Goal: Transaction & Acquisition: Purchase product/service

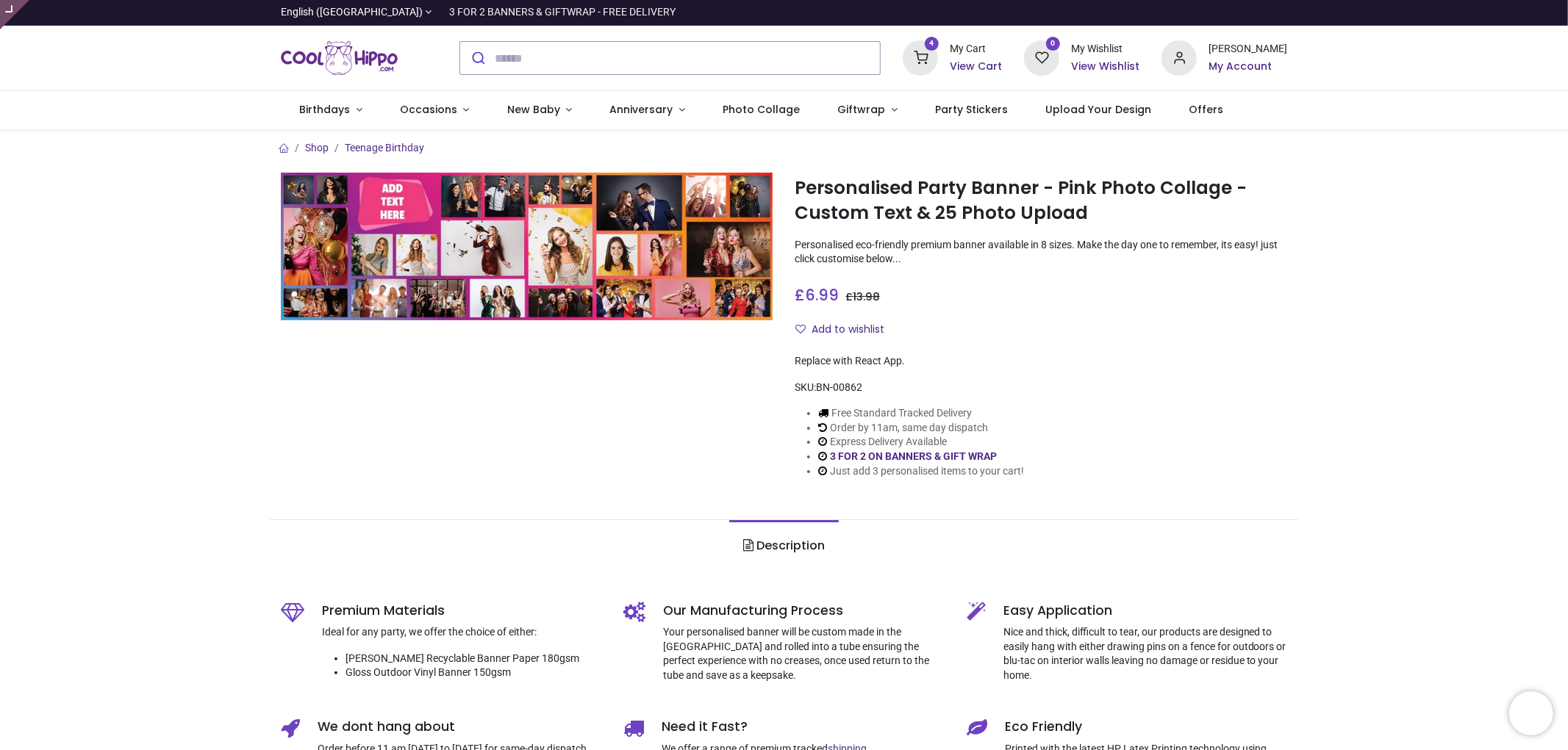
type input "**********"
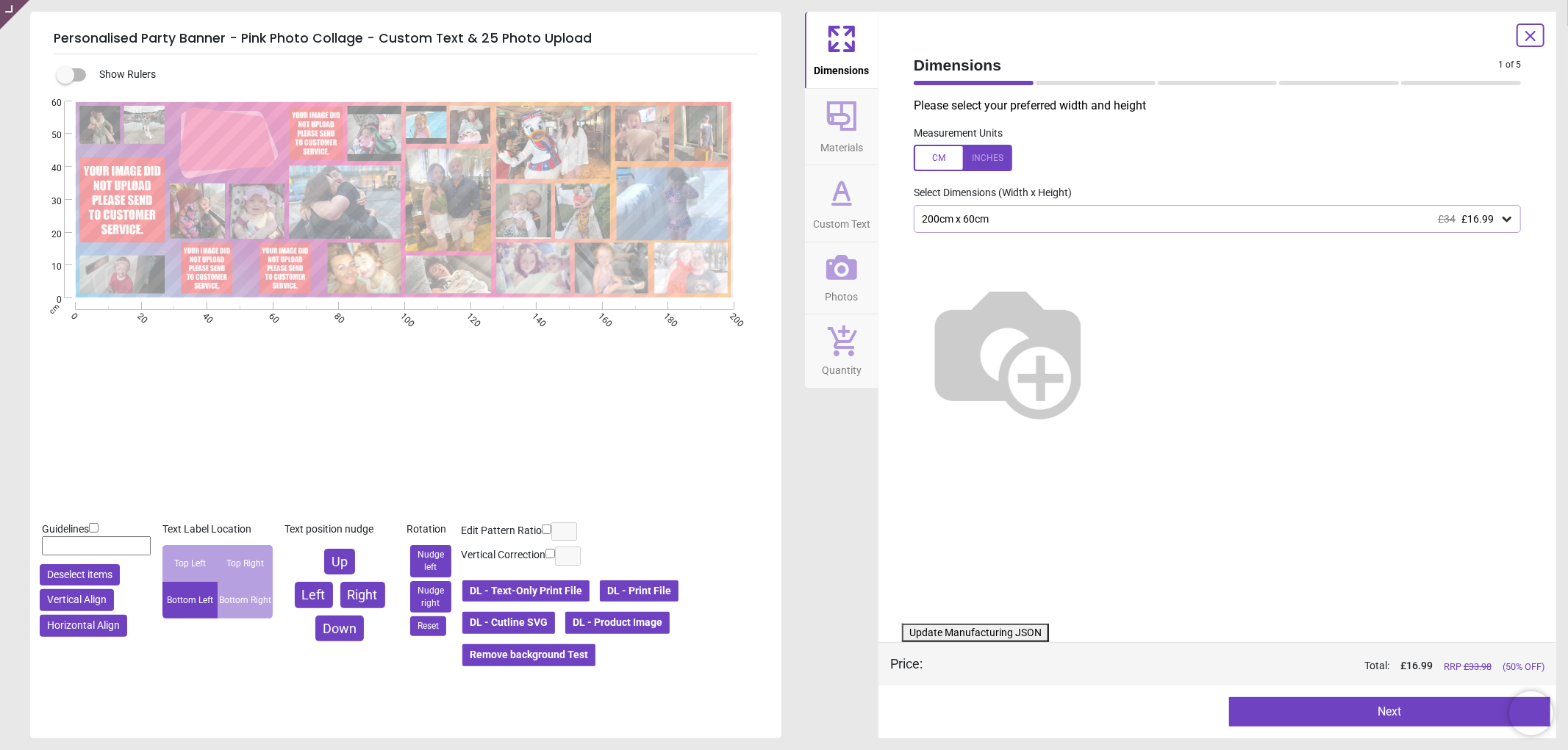
click at [837, 270] on icon at bounding box center [841, 268] width 31 height 31
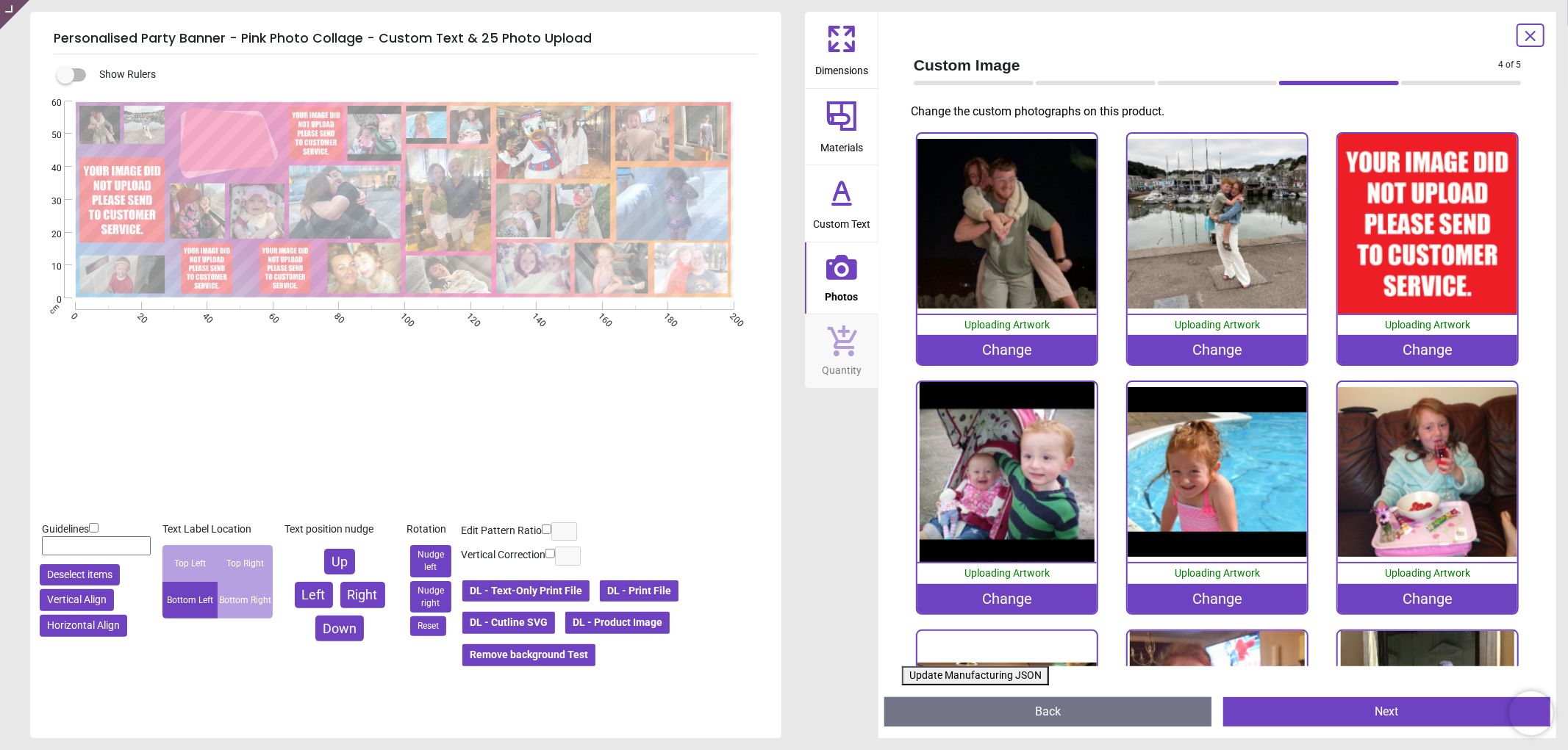
click at [1386, 349] on div "Change" at bounding box center [1429, 350] width 181 height 29
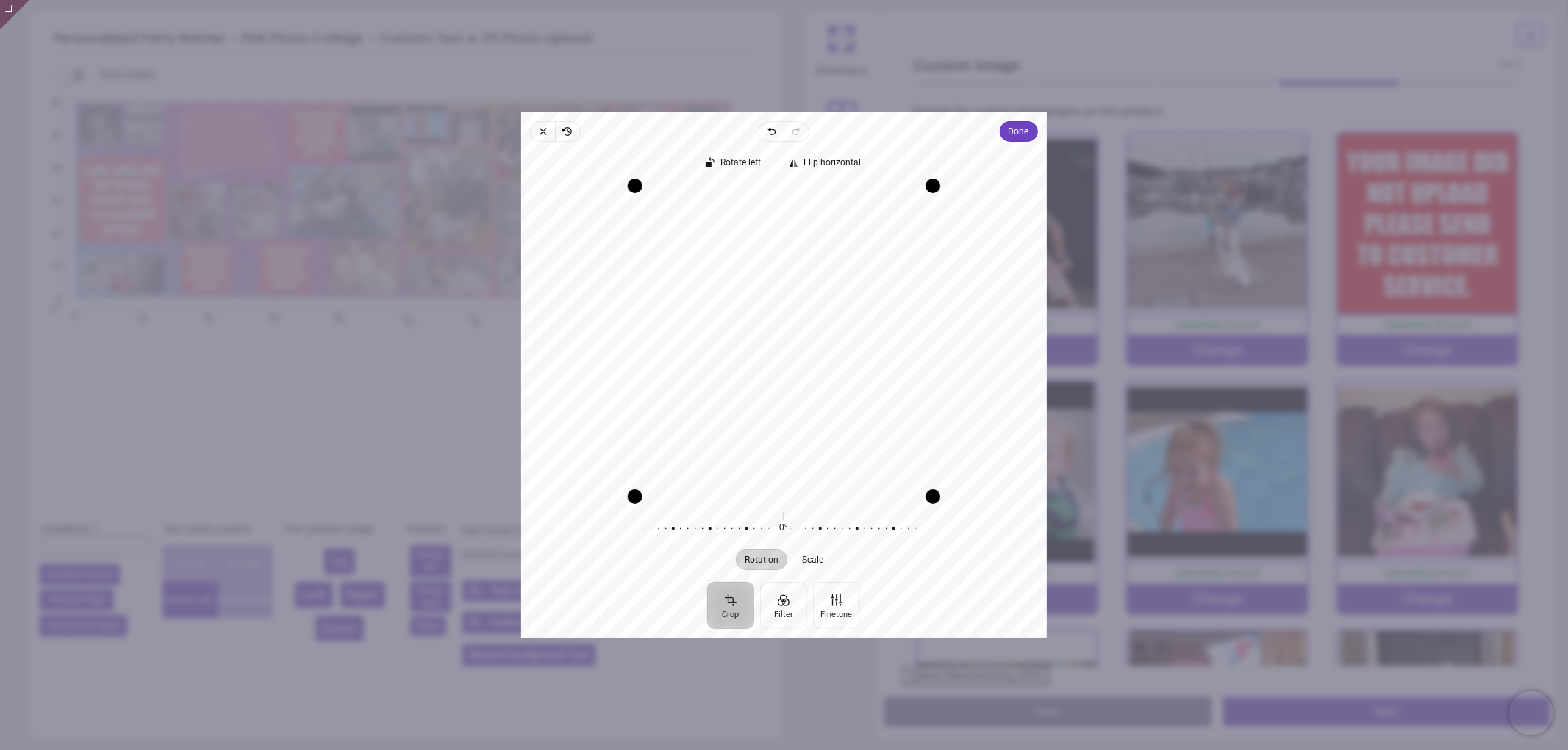
click at [1015, 146] on div "Rotate left Flip horizontal Recenter Rotation Scale 0° Reset" at bounding box center [784, 362] width 526 height 440
click at [1016, 140] on span "Done" at bounding box center [1018, 131] width 21 height 17
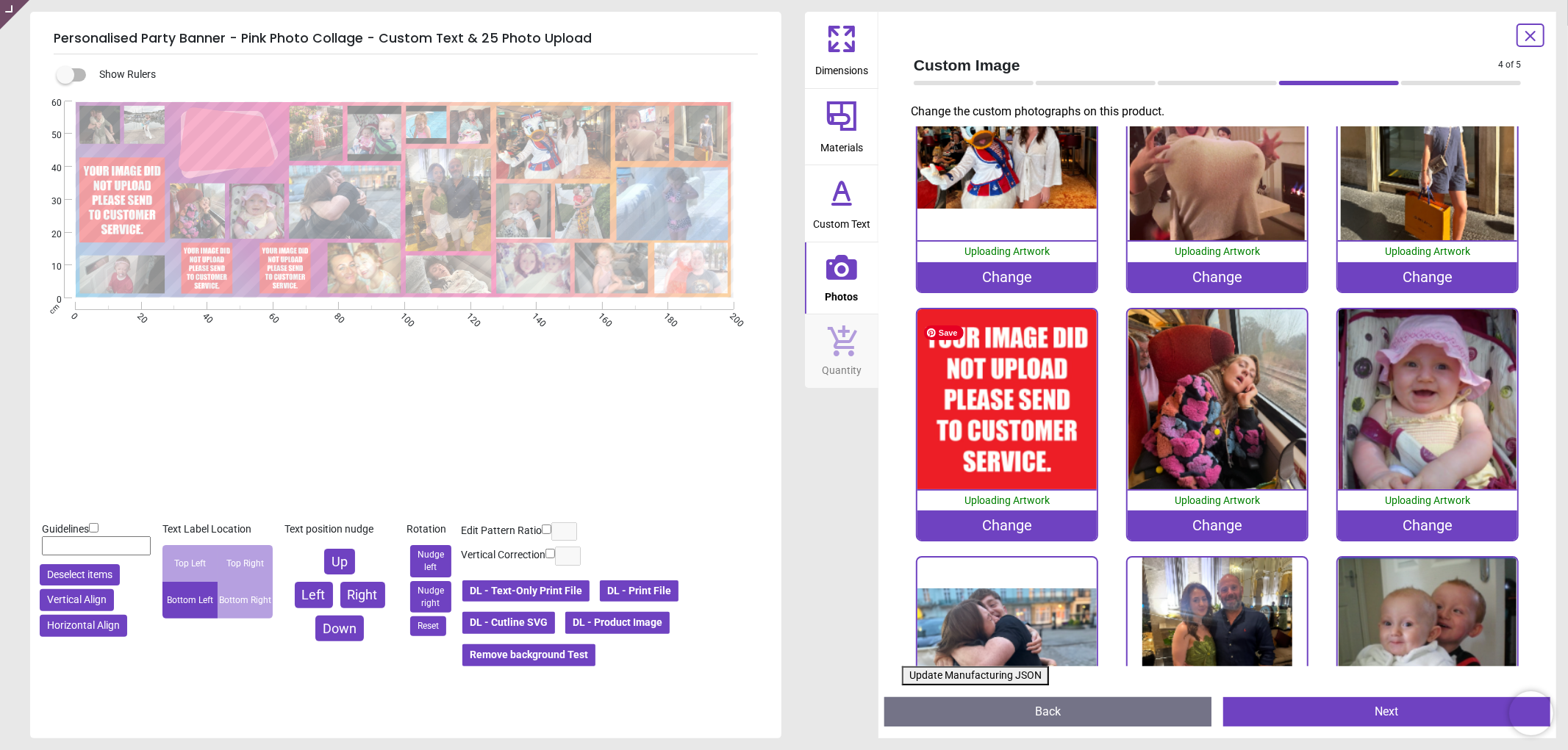
scroll to position [571, 0]
click at [996, 510] on div "Change" at bounding box center [1007, 525] width 181 height 29
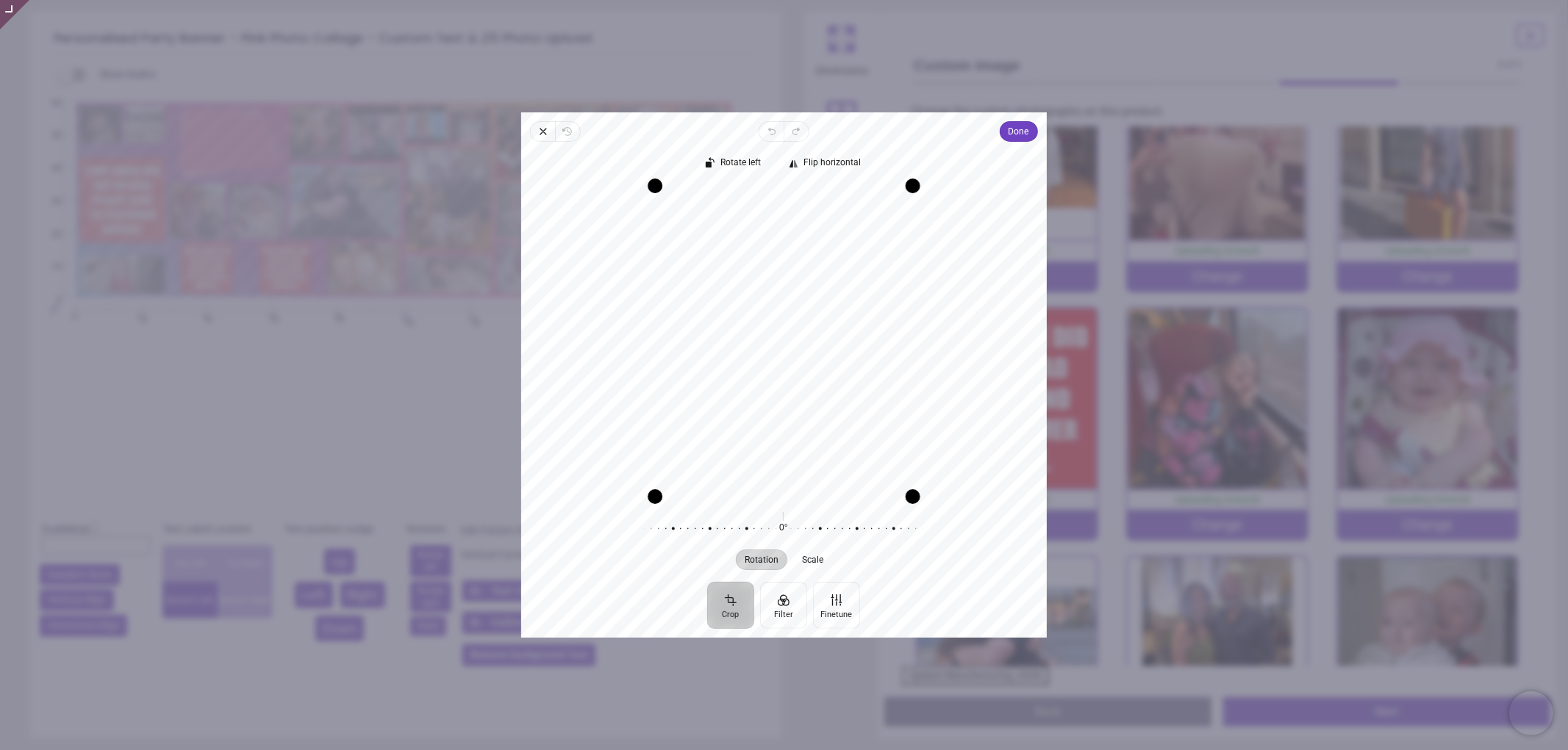
drag, startPoint x: 787, startPoint y: 285, endPoint x: 789, endPoint y: 321, distance: 36.1
click at [789, 321] on div "Recenter" at bounding box center [784, 341] width 502 height 311
drag, startPoint x: 789, startPoint y: 321, endPoint x: 789, endPoint y: 302, distance: 19.0
click at [789, 302] on div "Recenter" at bounding box center [784, 341] width 502 height 311
click at [1016, 143] on div "Rotate left Flip horizontal Recenter Rotation Scale 0° Reset" at bounding box center [784, 362] width 526 height 440
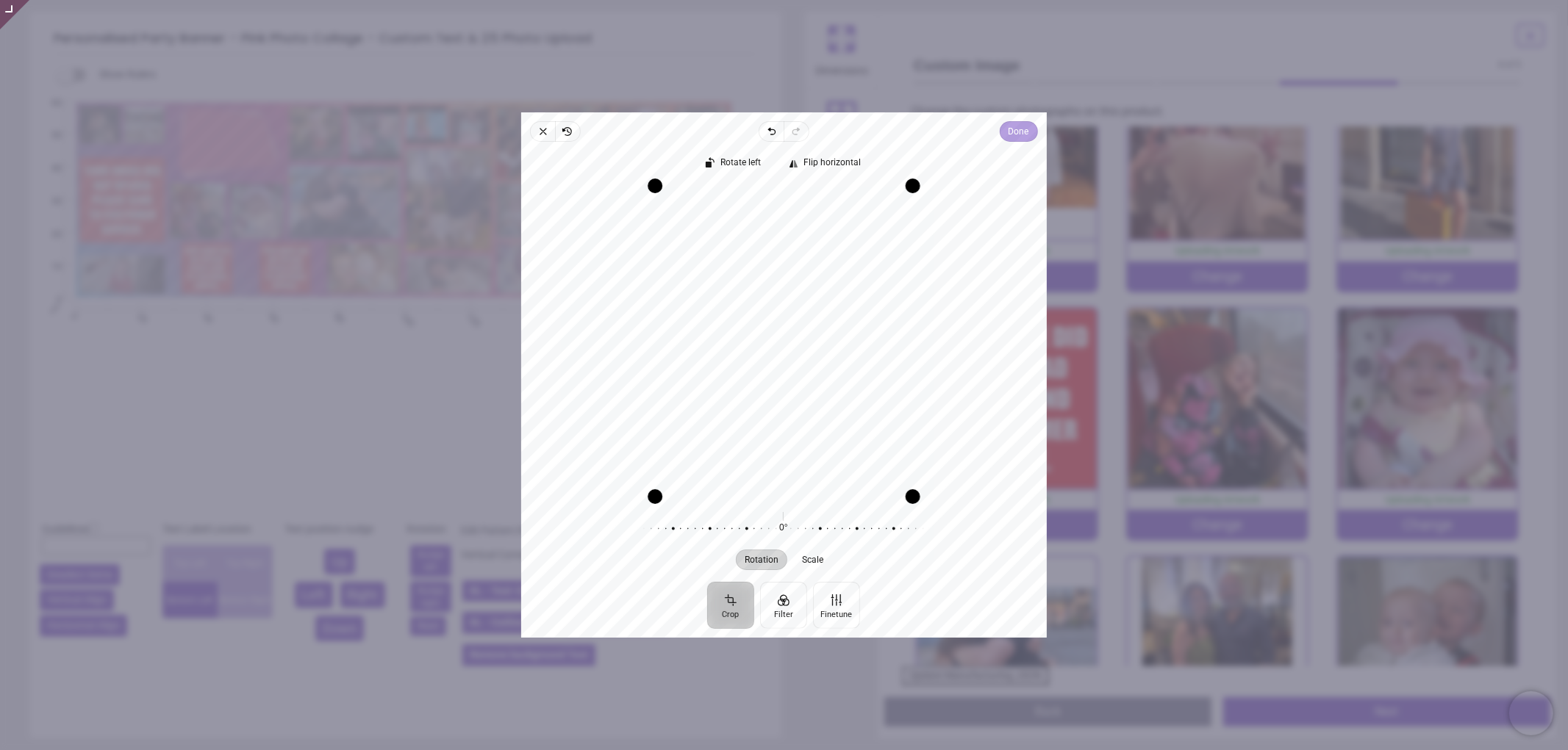
click at [1017, 135] on span "Done" at bounding box center [1018, 131] width 21 height 17
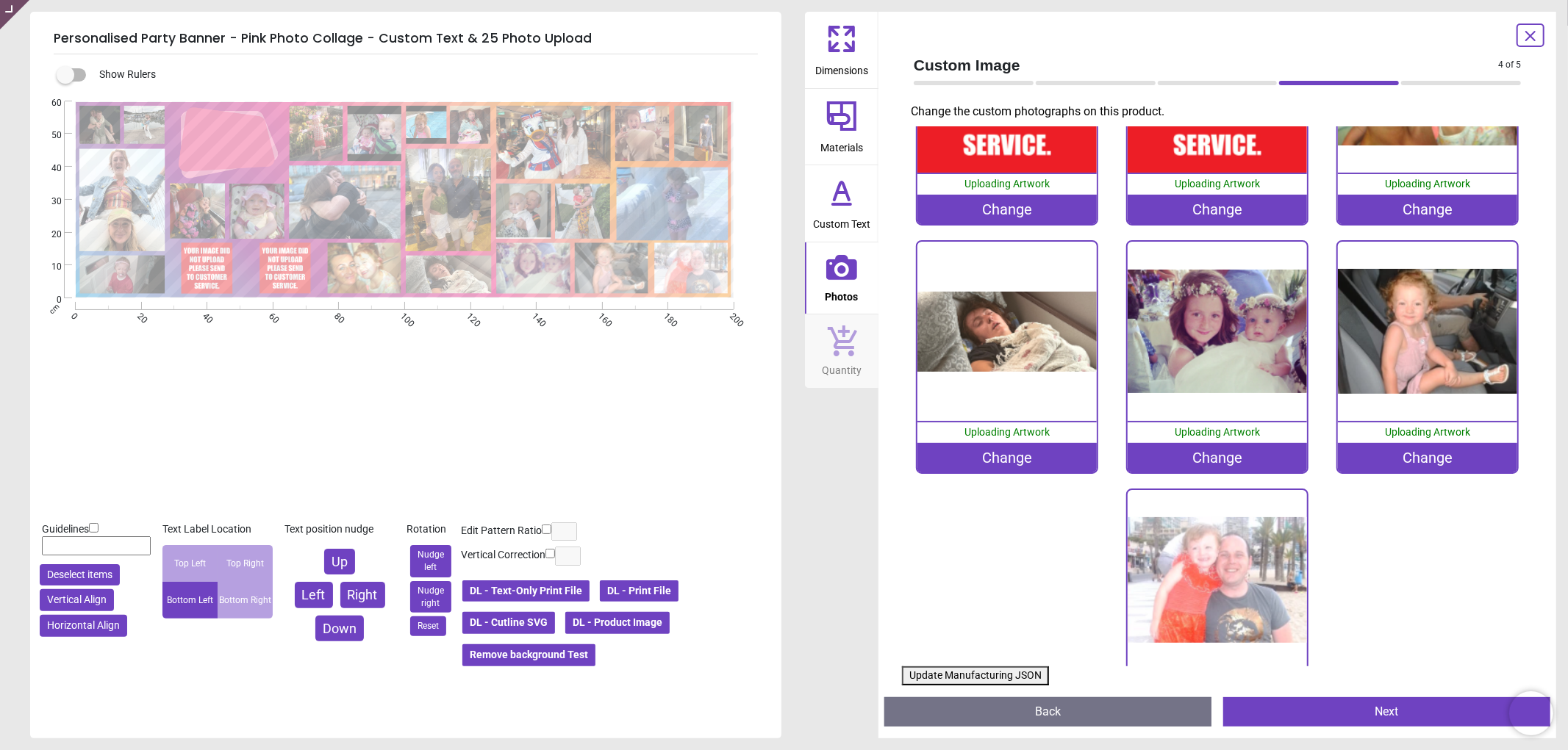
scroll to position [1470, 0]
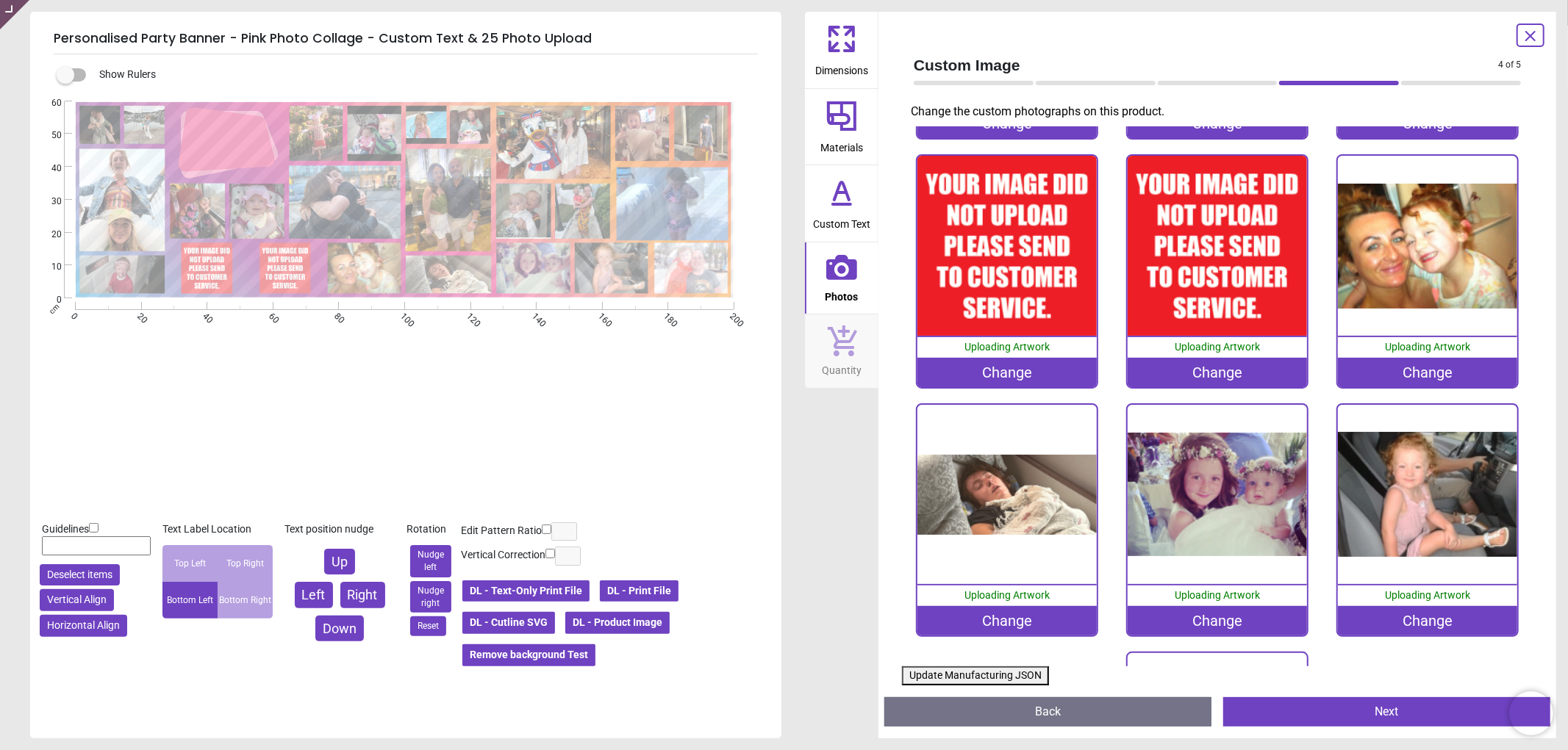
click at [996, 358] on div "Change" at bounding box center [1007, 373] width 181 height 29
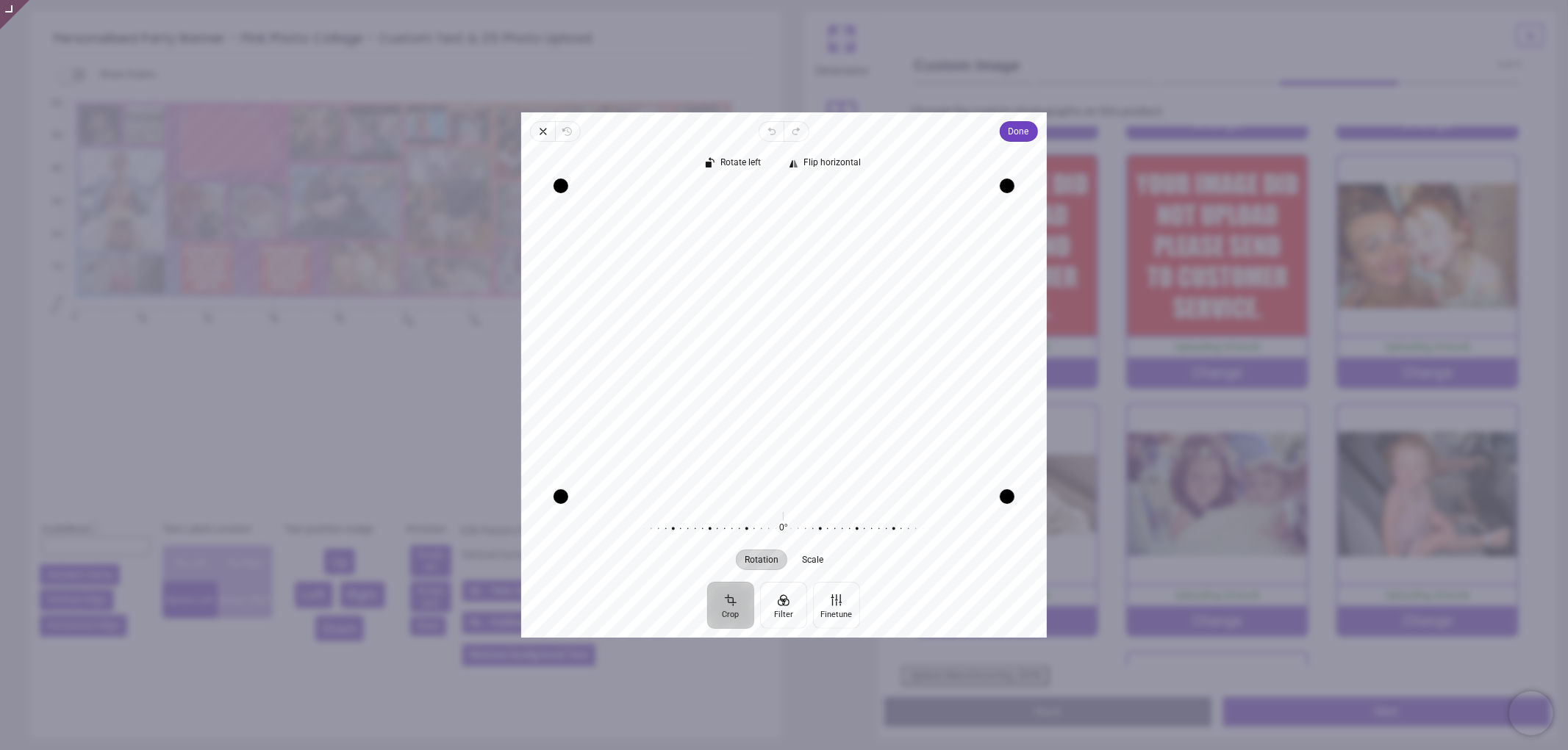
click at [819, 360] on div "Recenter" at bounding box center [784, 341] width 502 height 311
click at [1006, 135] on button "Done" at bounding box center [1019, 131] width 38 height 21
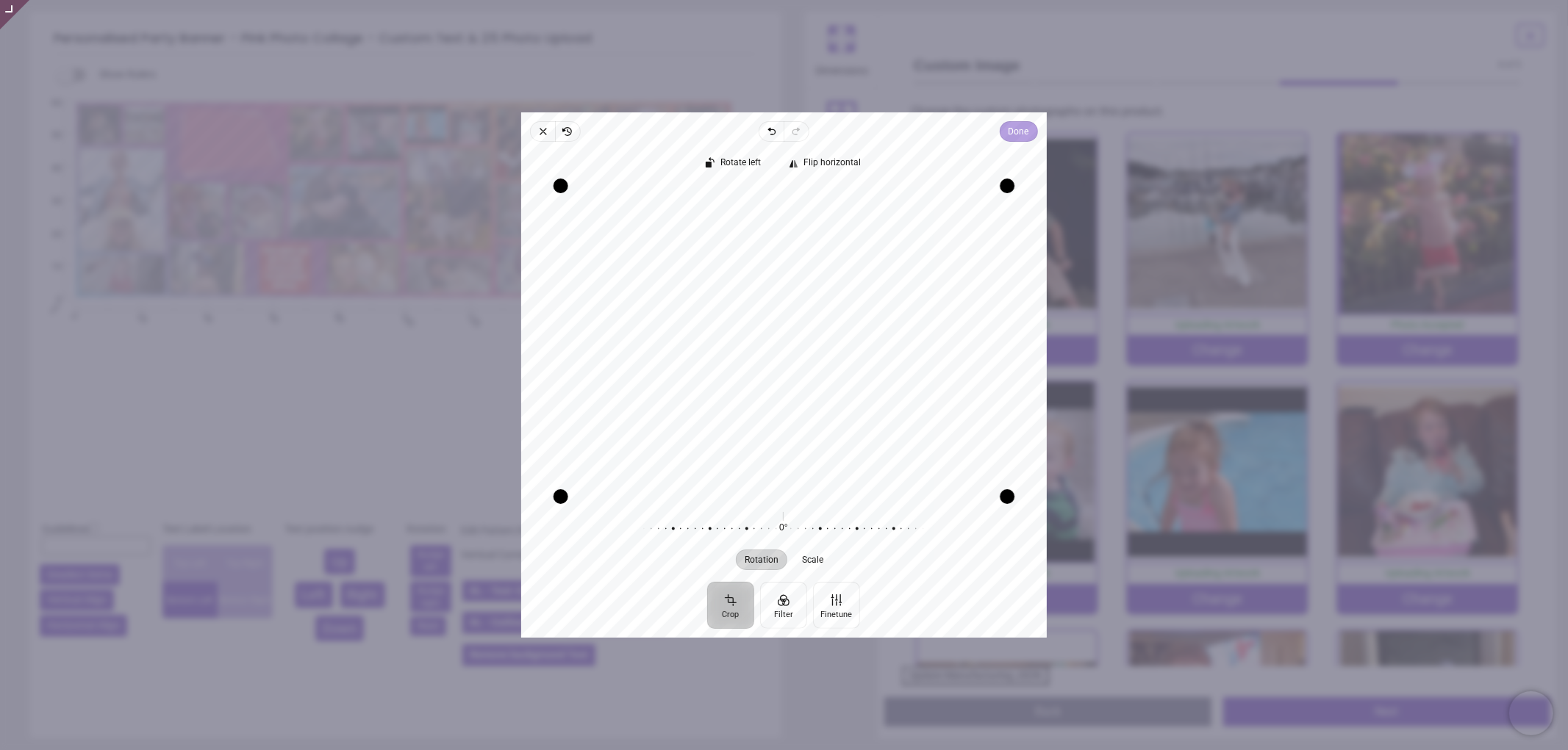
scroll to position [1470, 0]
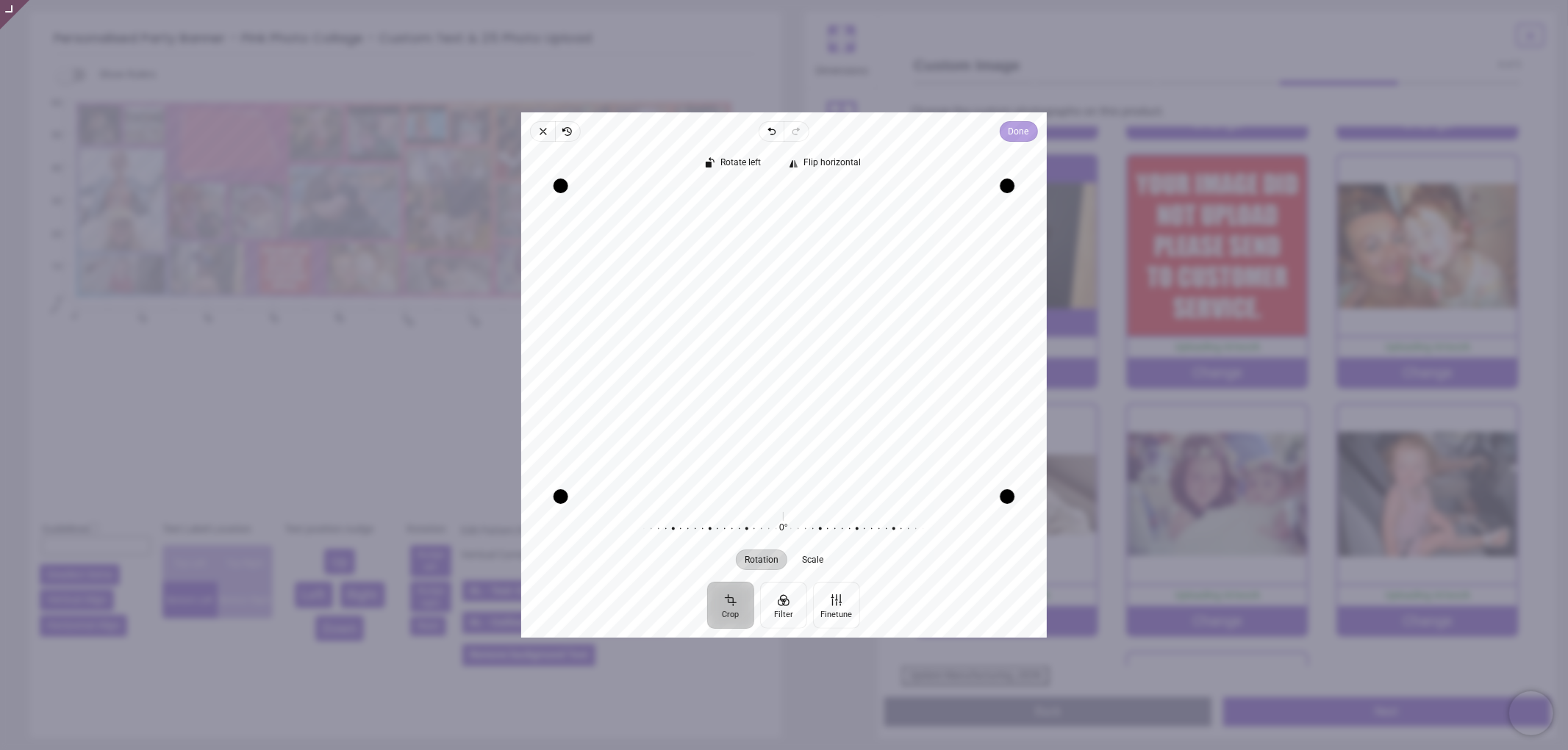
click at [1016, 132] on span "Done" at bounding box center [1018, 131] width 21 height 17
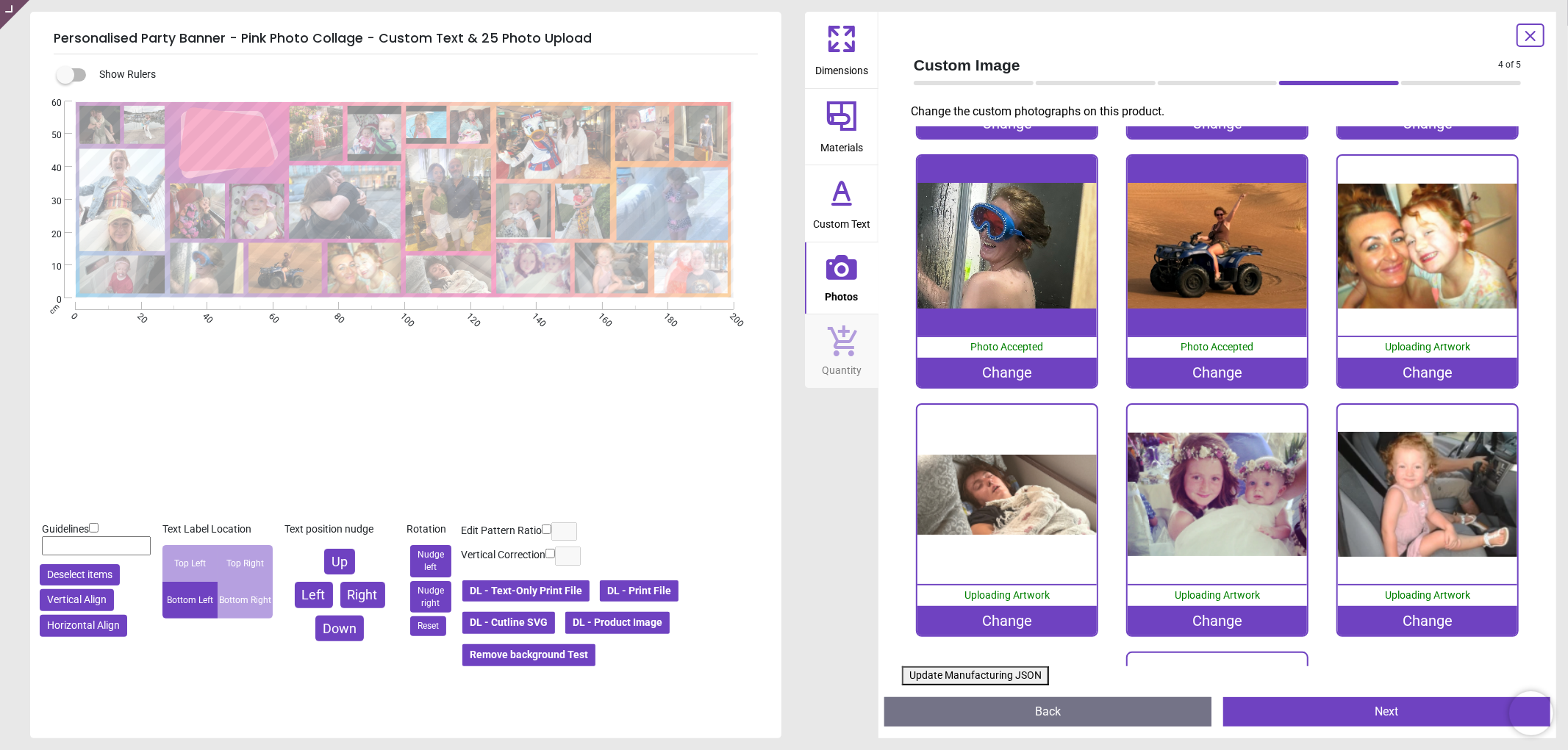
click at [936, 673] on button "Update Manufacturing JSON" at bounding box center [975, 675] width 147 height 19
click at [937, 673] on button "Update Manufacturing JSON" at bounding box center [975, 675] width 147 height 19
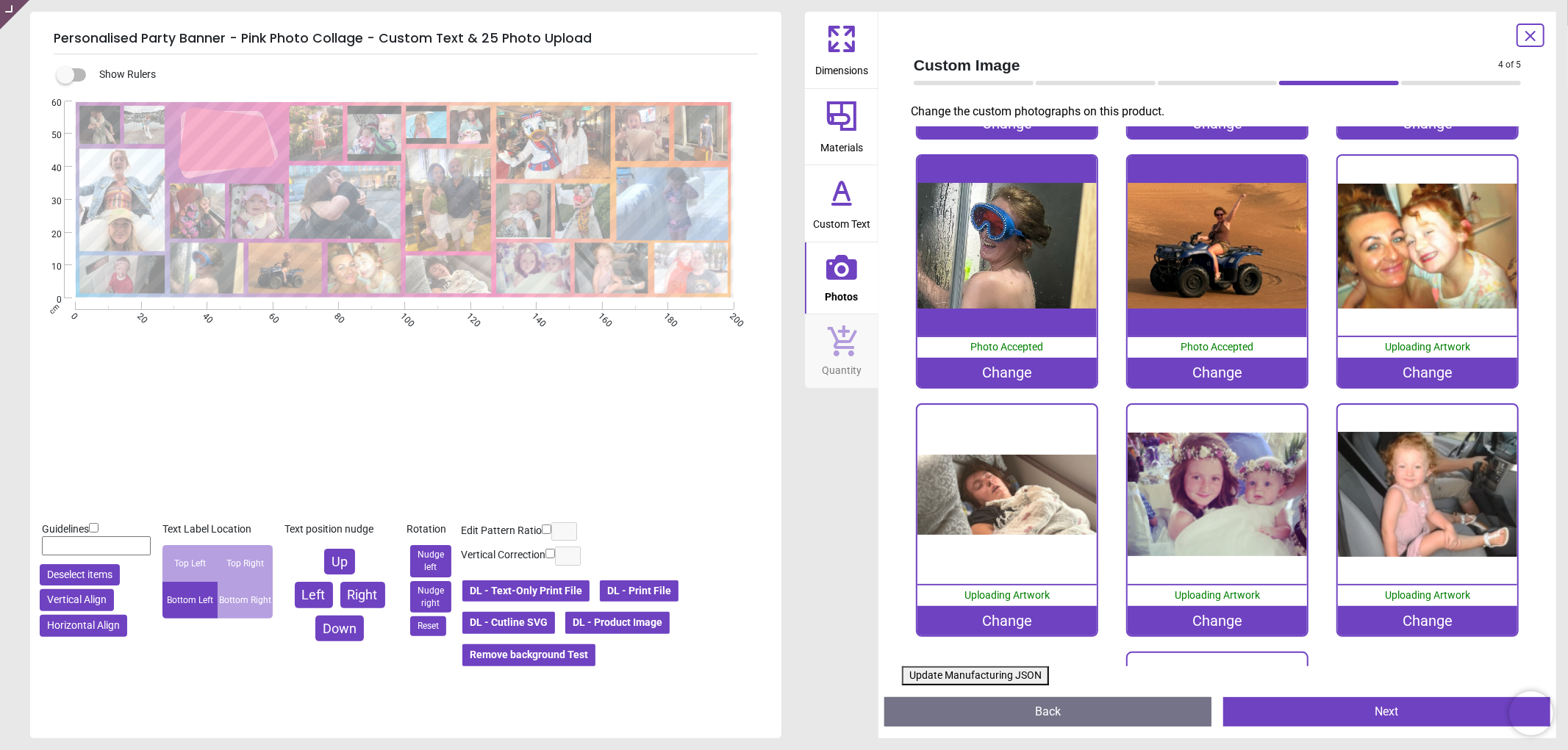
click at [937, 673] on button "Update Manufacturing JSON" at bounding box center [975, 675] width 147 height 19
click at [1004, 681] on button "Update Manufacturing JSON" at bounding box center [975, 675] width 147 height 19
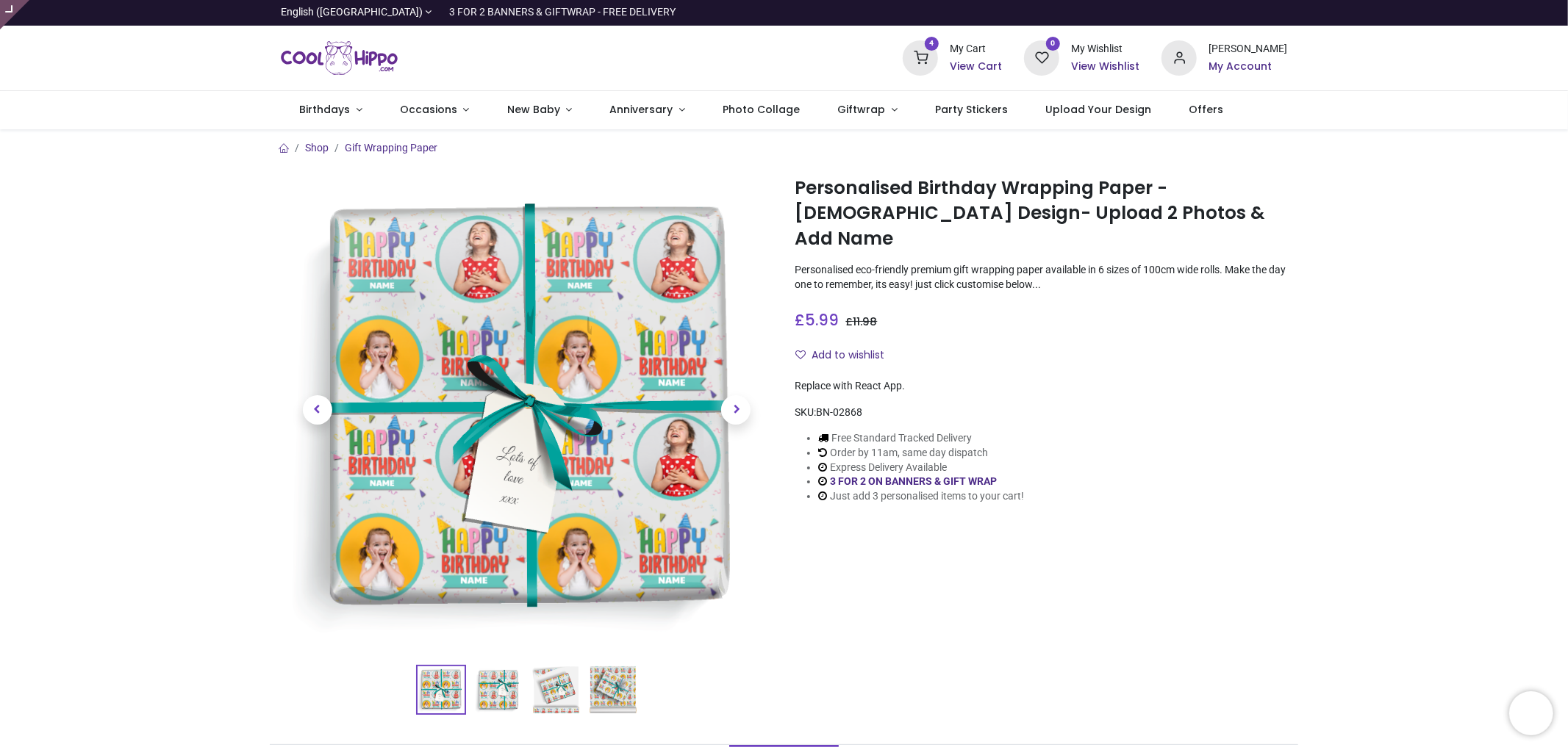
type input "**********"
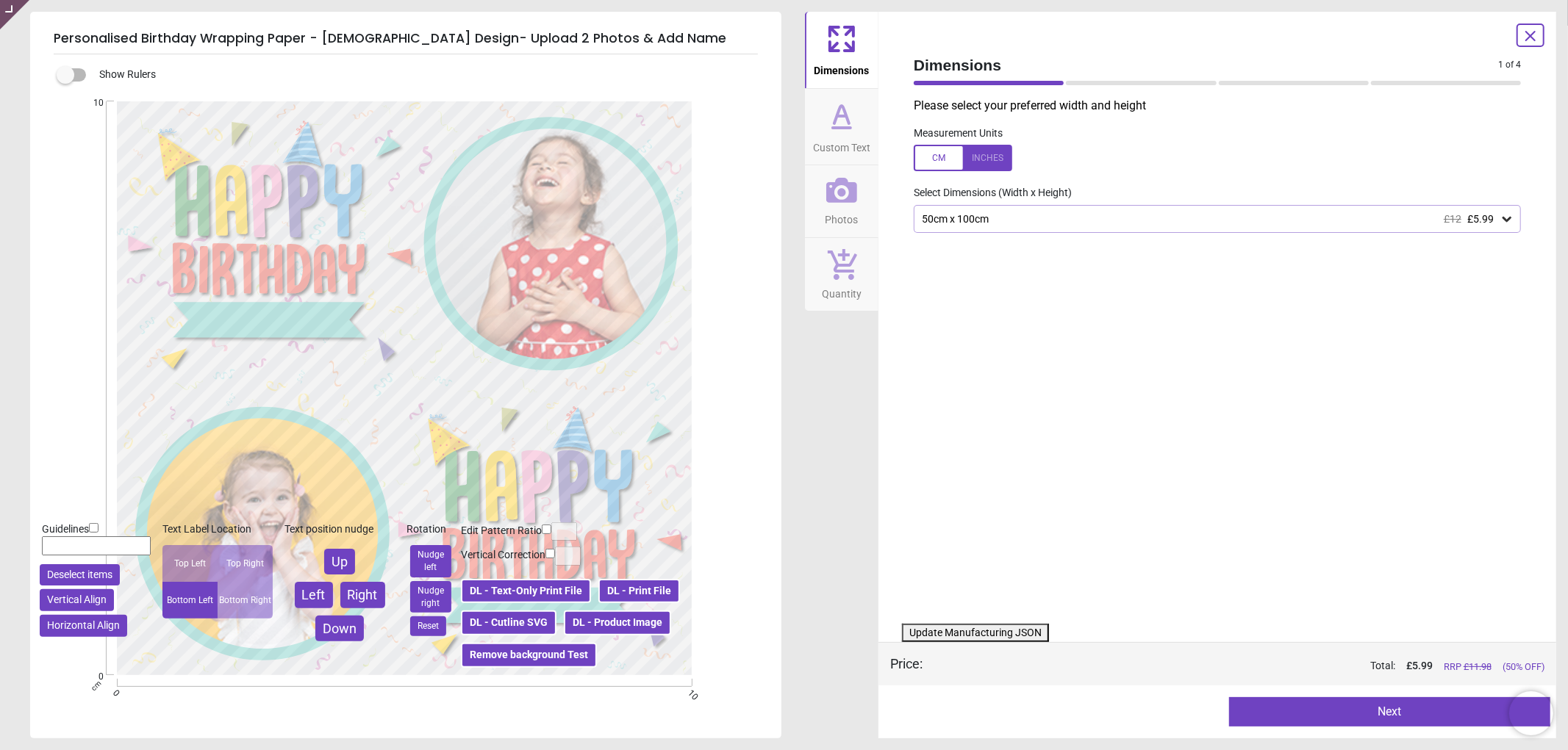
type textarea "****"
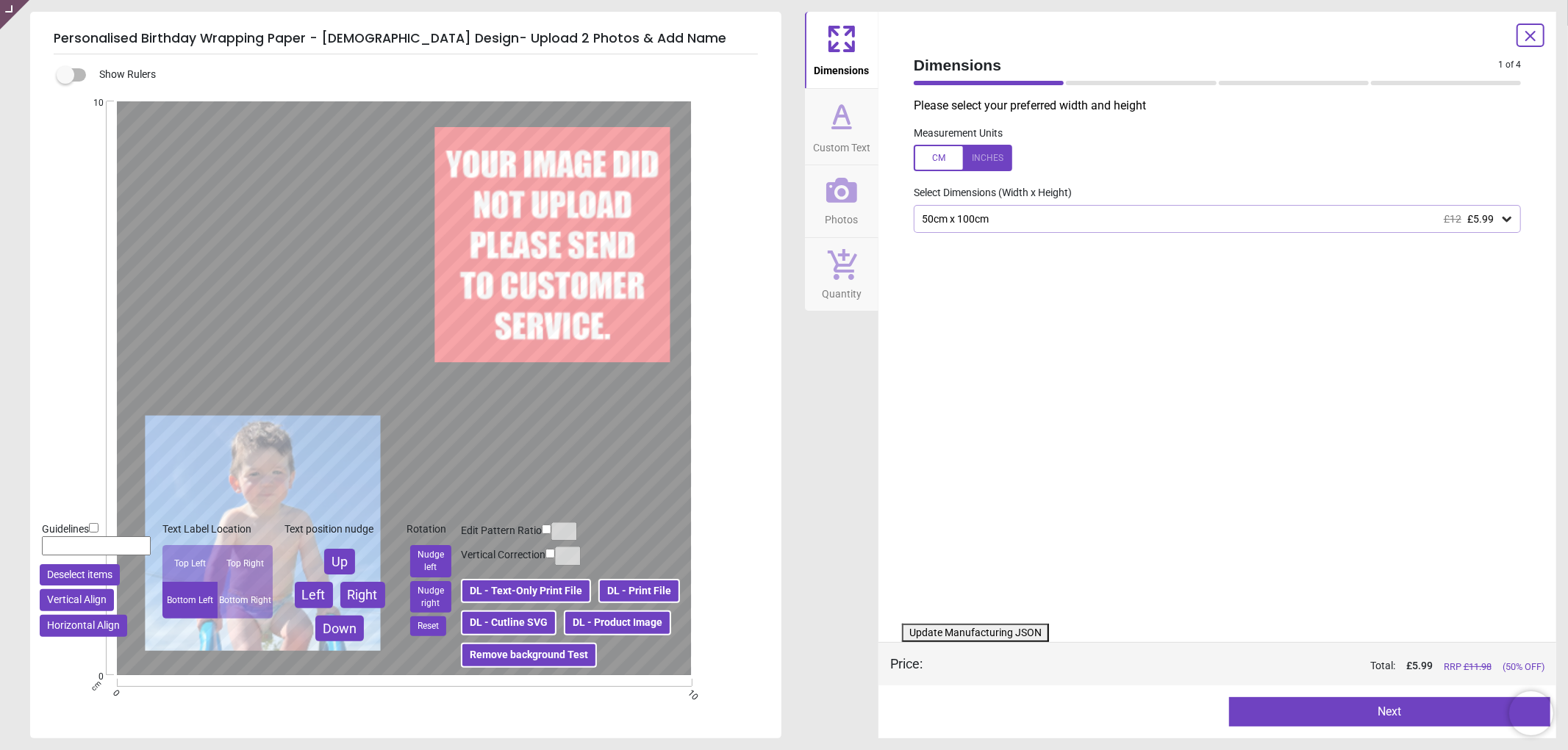
click at [645, 623] on button "DL - Product Image" at bounding box center [617, 622] width 108 height 25
